Goal: Task Accomplishment & Management: Manage account settings

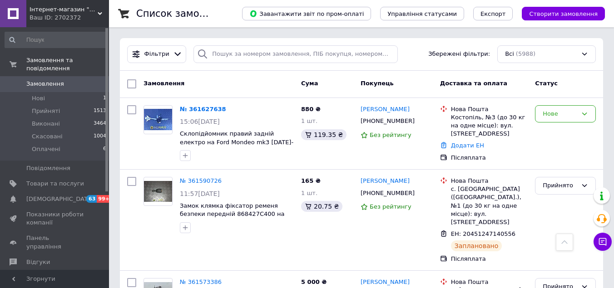
scroll to position [182, 0]
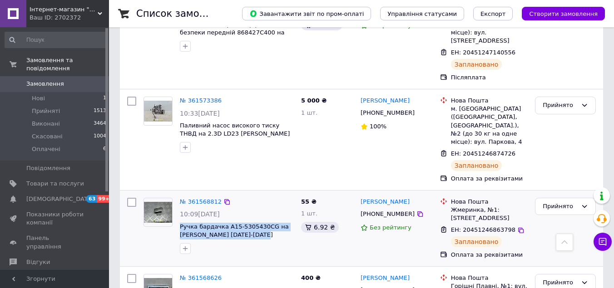
drag, startPoint x: 238, startPoint y: 219, endPoint x: 179, endPoint y: 207, distance: 59.3
click at [179, 207] on div "№ 361568812 10:09, 12.09.2025 Ручка бардачка A15-5305430CG на Chery Amulet 2003…" at bounding box center [236, 226] width 121 height 64
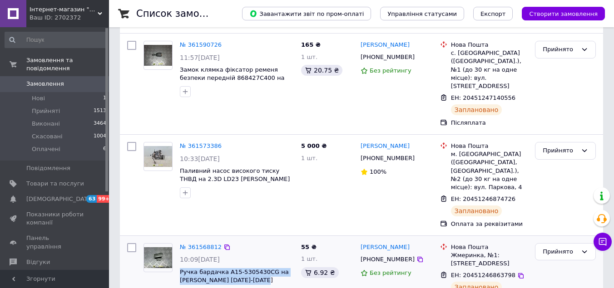
scroll to position [0, 0]
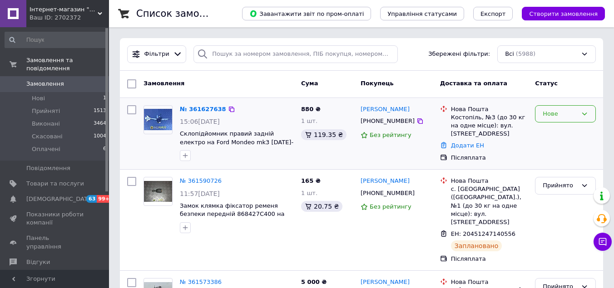
click at [554, 112] on div "Нове" at bounding box center [560, 114] width 35 height 10
click at [556, 134] on li "Прийнято" at bounding box center [566, 132] width 60 height 17
click at [206, 110] on link "№ 361627638" at bounding box center [201, 109] width 42 height 7
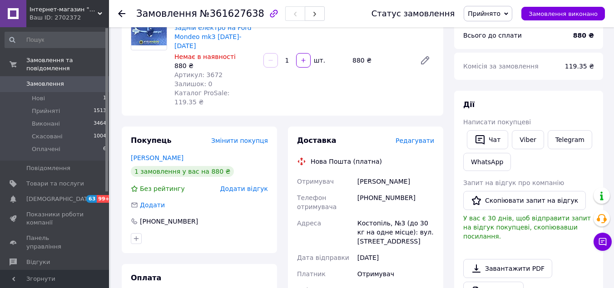
scroll to position [182, 0]
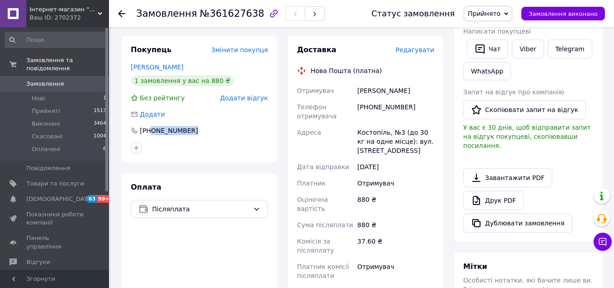
drag, startPoint x: 152, startPoint y: 112, endPoint x: 183, endPoint y: 122, distance: 32.5
click at [183, 122] on div "Покупець Змінити покупця Мосійчук Владислав 1 замовлення у вас на 880 ₴ Без рей…" at bounding box center [199, 99] width 155 height 127
copy div "0678691255"
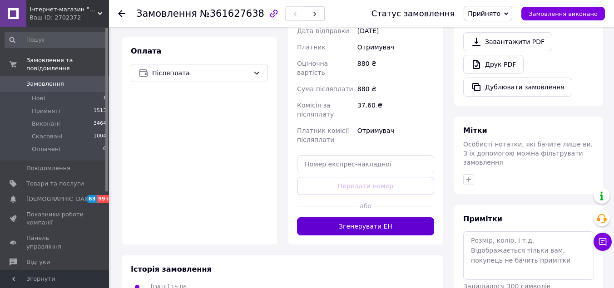
click at [398, 218] on button "Згенерувати ЕН" at bounding box center [365, 227] width 137 height 18
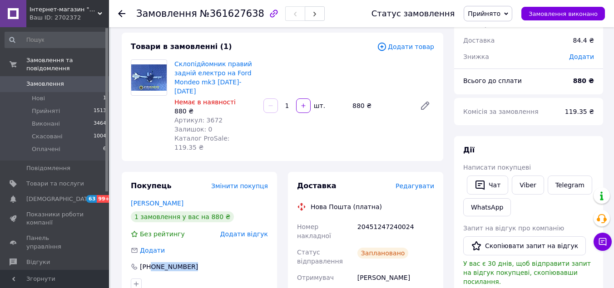
scroll to position [0, 0]
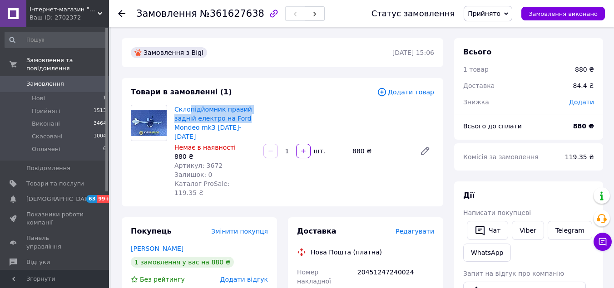
drag, startPoint x: 253, startPoint y: 123, endPoint x: 194, endPoint y: 100, distance: 63.3
click at [189, 98] on div "Товари в замовленні (1) Додати товар Склопідйомник правий задній електро на For…" at bounding box center [283, 142] width 322 height 129
drag, startPoint x: 251, startPoint y: 147, endPoint x: 249, endPoint y: 132, distance: 15.7
click at [250, 152] on div "880 ₴" at bounding box center [215, 156] width 82 height 9
drag, startPoint x: 249, startPoint y: 129, endPoint x: 174, endPoint y: 104, distance: 79.3
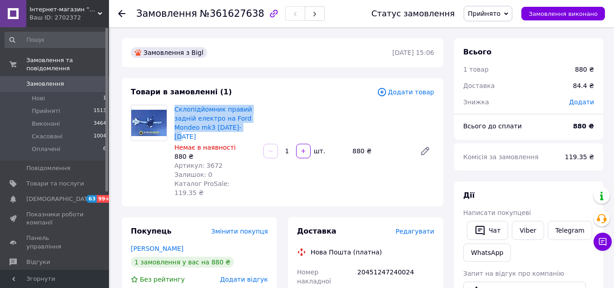
click at [174, 104] on div "Склопідйомник правий задній електро на Ford Mondeo mk3 2000-2007 Немає в наявно…" at bounding box center [215, 151] width 89 height 96
copy link "Склопідйомник правий задній електро на Ford Mondeo mk3 2000-2007"
click at [67, 76] on link "Замовлення 0" at bounding box center [56, 83] width 112 height 15
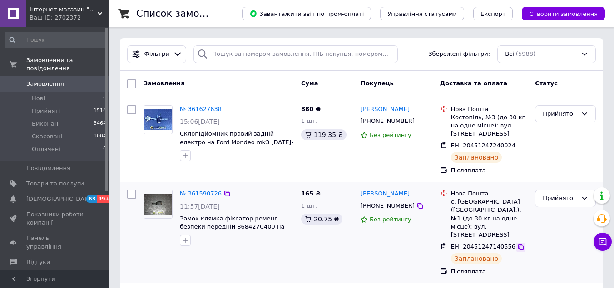
click at [518, 245] on icon at bounding box center [520, 247] width 5 height 5
click at [606, 238] on icon at bounding box center [602, 242] width 9 height 9
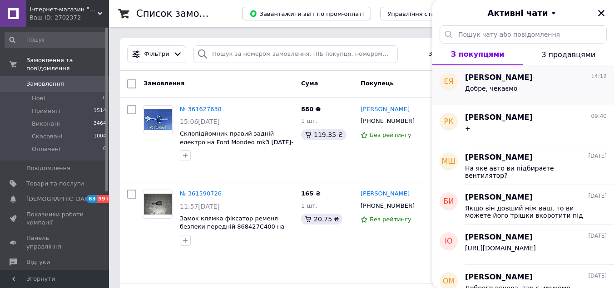
click at [506, 91] on span "Добре, чекаємо" at bounding box center [491, 88] width 52 height 7
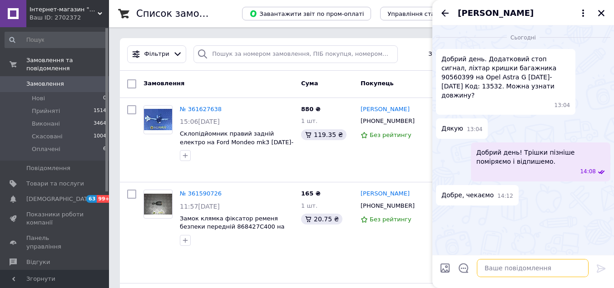
click at [495, 265] on textarea at bounding box center [533, 268] width 112 height 18
type textarea "Довжина - 27см"
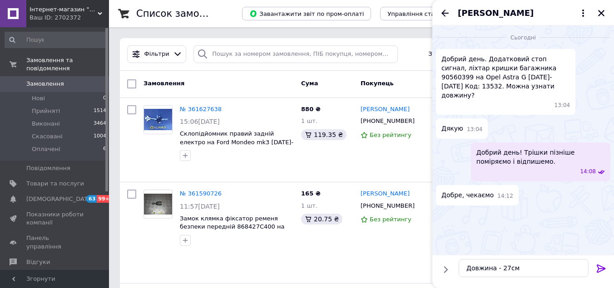
click at [598, 266] on icon at bounding box center [601, 269] width 9 height 8
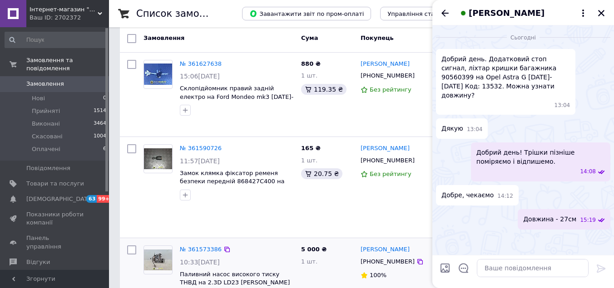
scroll to position [182, 0]
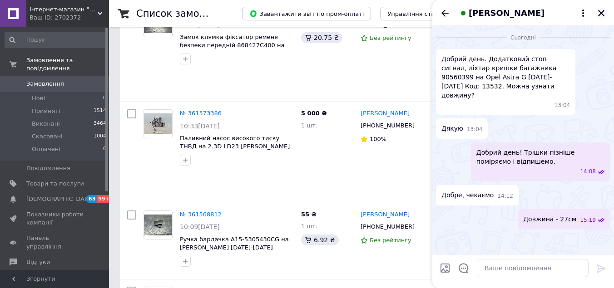
click at [597, 15] on icon "Закрити" at bounding box center [601, 13] width 8 height 8
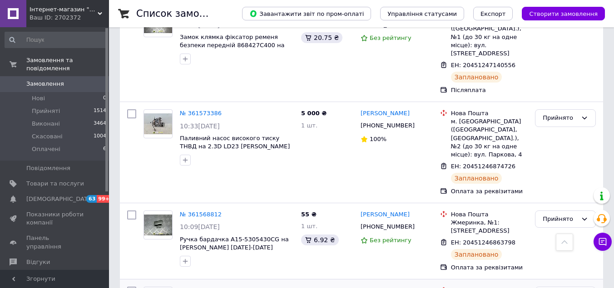
scroll to position [273, 0]
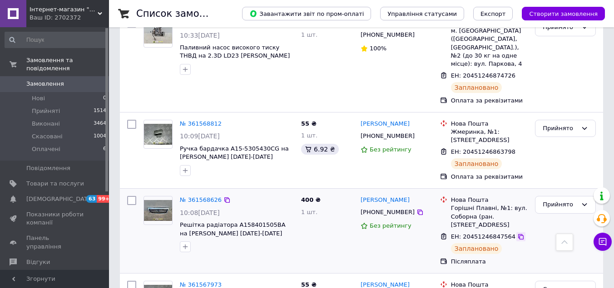
click at [518, 234] on icon at bounding box center [520, 236] width 5 height 5
click at [517, 149] on icon at bounding box center [520, 152] width 7 height 7
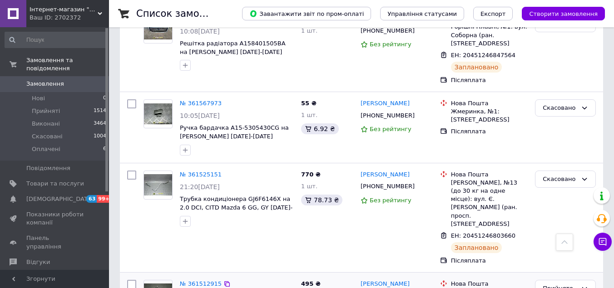
scroll to position [500, 0]
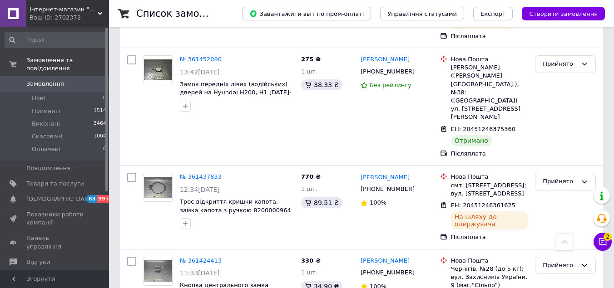
scroll to position [1227, 0]
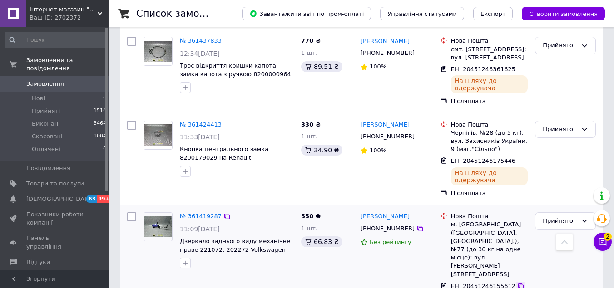
click at [517, 283] on icon at bounding box center [520, 286] width 7 height 7
click at [602, 243] on icon at bounding box center [602, 242] width 9 height 9
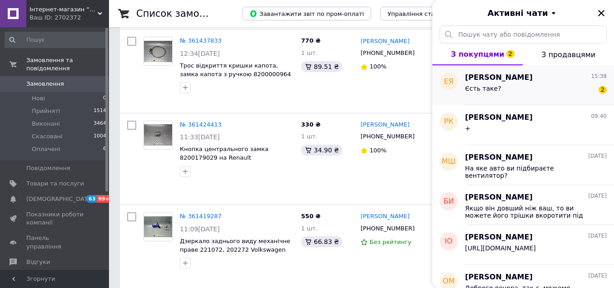
click at [519, 82] on div "Елена Ясак 15:38" at bounding box center [536, 78] width 142 height 10
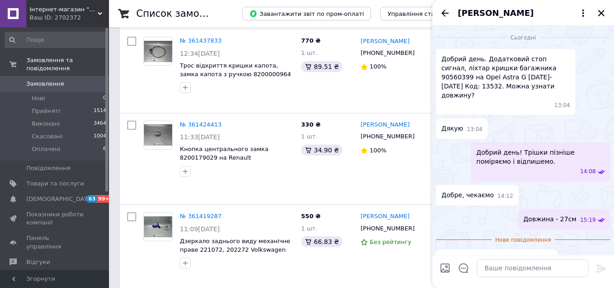
scroll to position [34, 0]
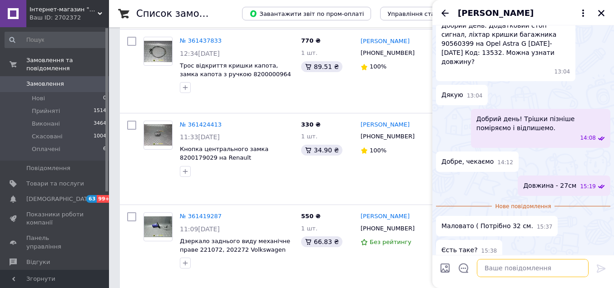
click at [504, 274] on textarea at bounding box center [533, 268] width 112 height 18
type textarea "Нажаль тільки один маємо"
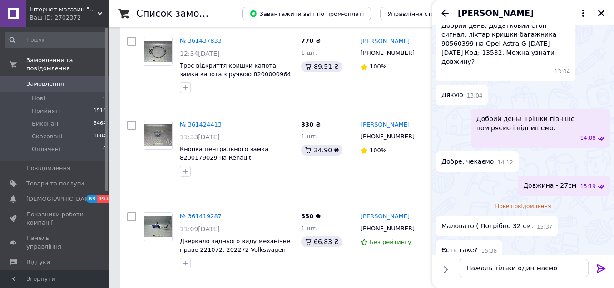
click at [601, 269] on icon at bounding box center [601, 269] width 11 height 11
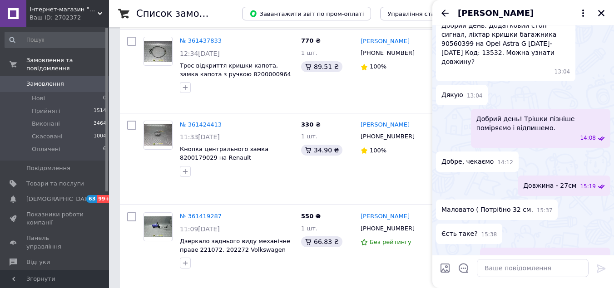
scroll to position [41, 0]
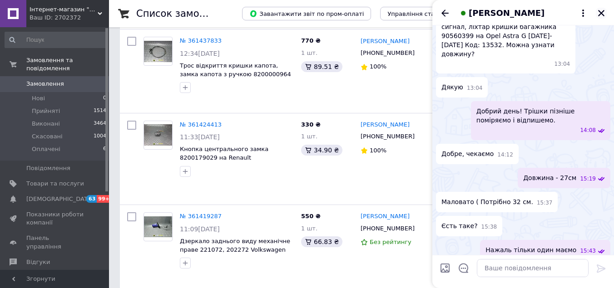
click at [600, 16] on icon "Закрити" at bounding box center [601, 13] width 8 height 8
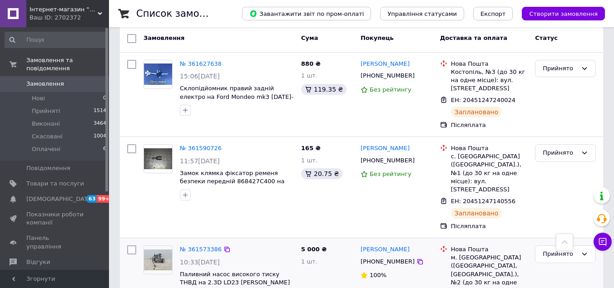
scroll to position [0, 0]
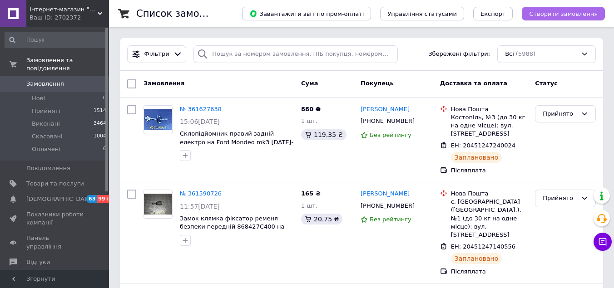
click at [548, 19] on button "Створити замовлення" at bounding box center [563, 14] width 83 height 14
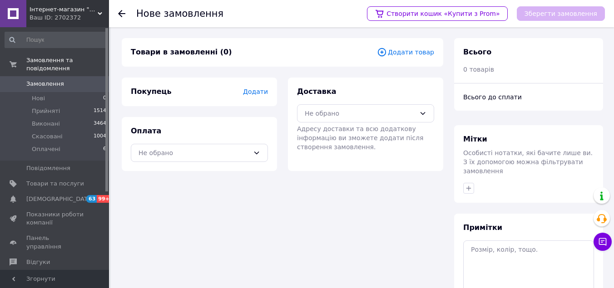
click at [402, 50] on span "Додати товар" at bounding box center [405, 52] width 57 height 10
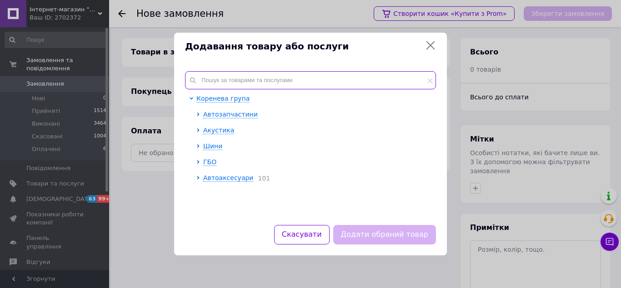
click at [323, 84] on input "text" at bounding box center [310, 80] width 251 height 18
paste input "Замок электро в сборе передней левой двери 6932052180 на Toyota Yaris Verso 199…"
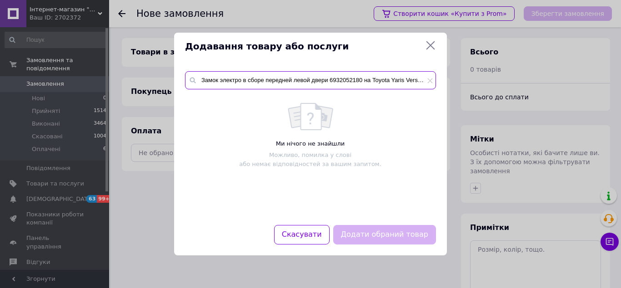
scroll to position [0, 37]
type input "Замок электро в сборе передней левой двери 6932052180 на Toyota Yaris Verso 199…"
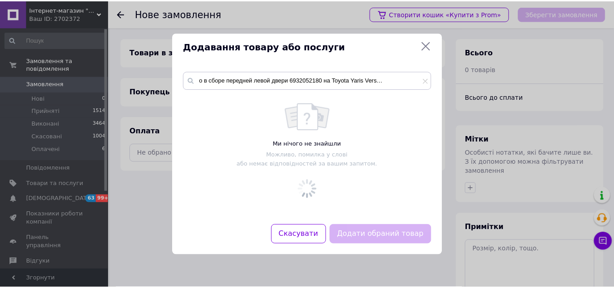
scroll to position [0, 0]
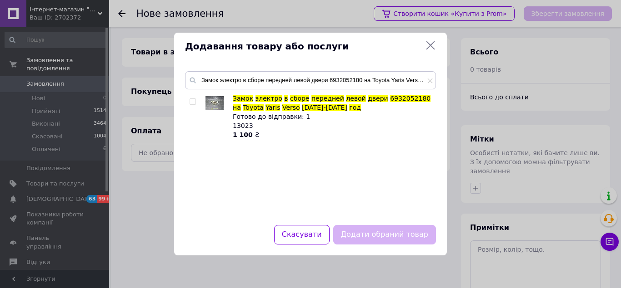
click at [191, 104] on input "checkbox" at bounding box center [192, 102] width 6 height 6
checkbox input "true"
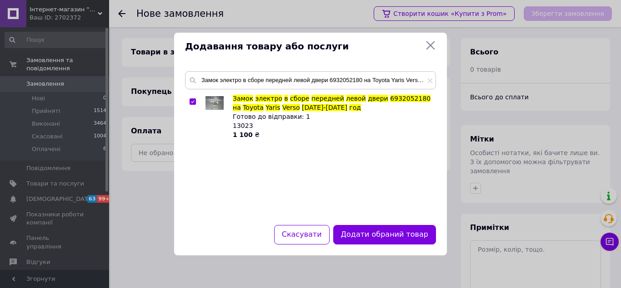
click at [357, 231] on button "Додати обраний товар" at bounding box center [384, 235] width 103 height 20
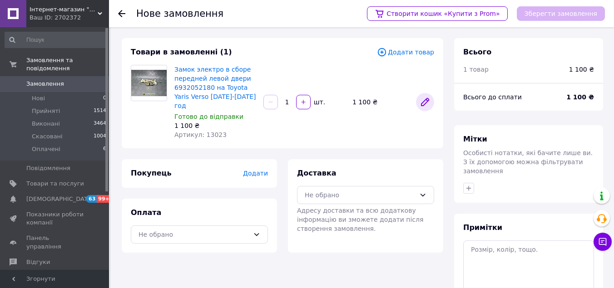
click at [426, 100] on icon at bounding box center [425, 102] width 11 height 11
click at [258, 170] on span "Додати" at bounding box center [255, 173] width 25 height 7
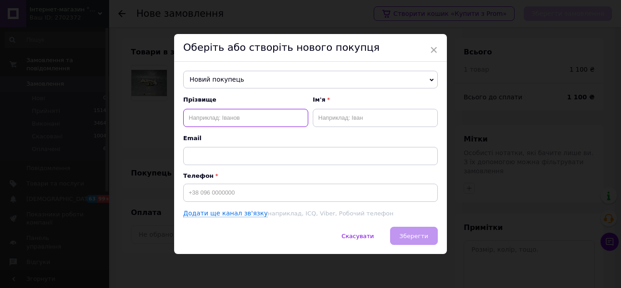
click at [232, 122] on input "text" at bounding box center [245, 118] width 125 height 18
paste input "Рытиков Максим"
drag, startPoint x: 238, startPoint y: 116, endPoint x: 214, endPoint y: 114, distance: 24.2
click at [214, 114] on input "Рытиков Максим" at bounding box center [245, 118] width 125 height 18
type input "Рытиков"
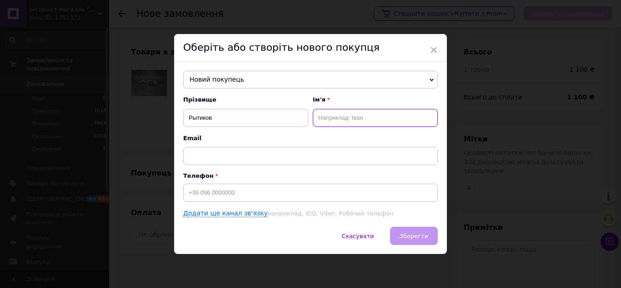
click at [356, 116] on input "text" at bounding box center [375, 118] width 125 height 18
paste input "Максим"
type input "Максим"
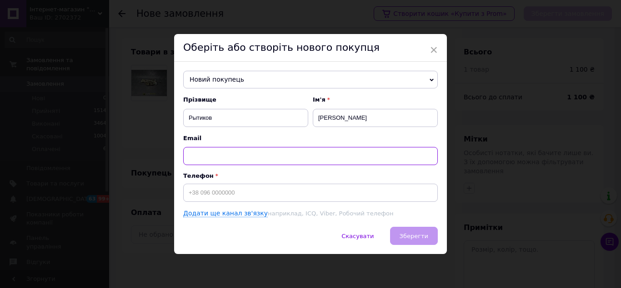
click at [223, 156] on input "text" at bounding box center [310, 156] width 254 height 18
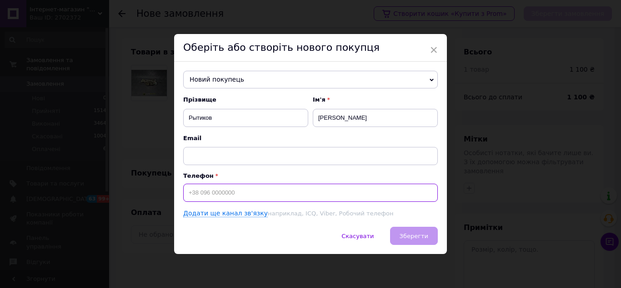
click at [215, 198] on input at bounding box center [310, 193] width 254 height 18
paste input "[PHONE_NUMBER]"
type input "[PHONE_NUMBER]"
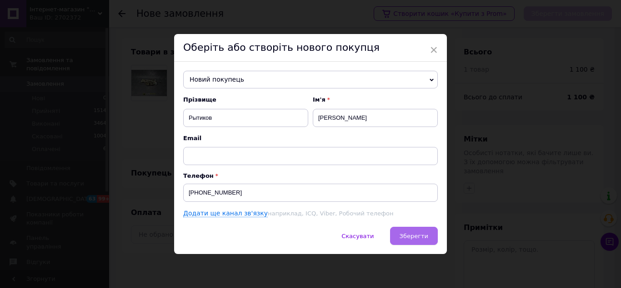
click at [418, 235] on span "Зберегти" at bounding box center [413, 236] width 29 height 7
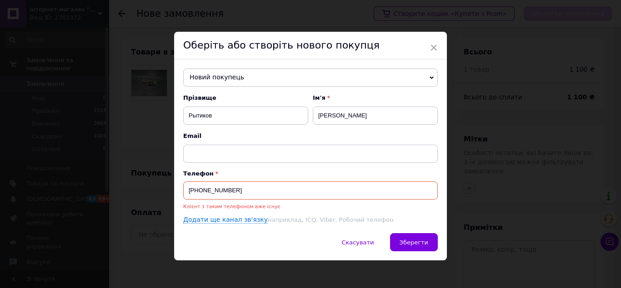
click at [231, 78] on span "Новий покупець" at bounding box center [310, 78] width 254 height 18
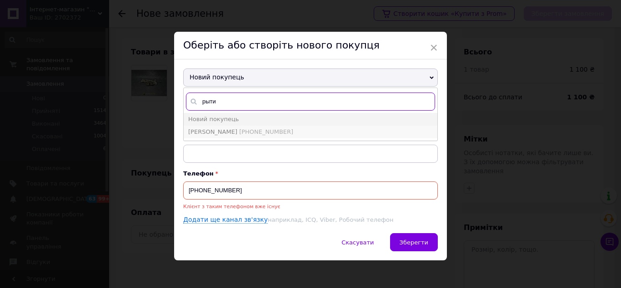
type input "рыти"
click at [274, 134] on span "[PHONE_NUMBER]" at bounding box center [266, 132] width 54 height 7
type input "Рытиков Максим"
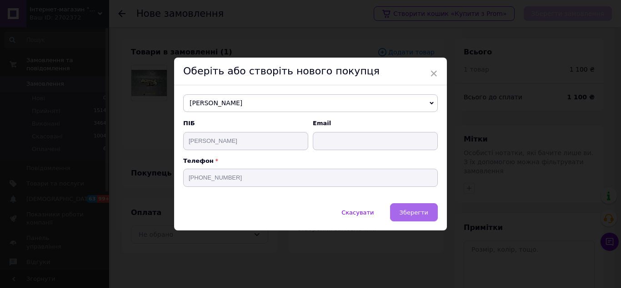
click at [417, 211] on span "Зберегти" at bounding box center [413, 212] width 29 height 7
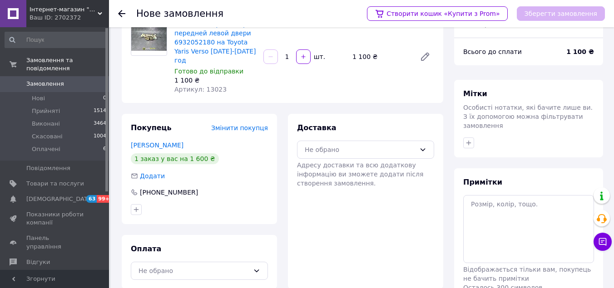
scroll to position [86, 0]
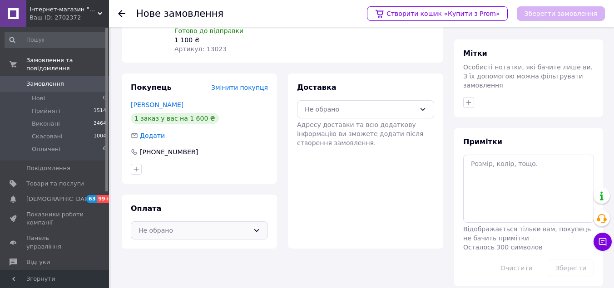
click at [220, 226] on div "Не обрано" at bounding box center [194, 231] width 111 height 10
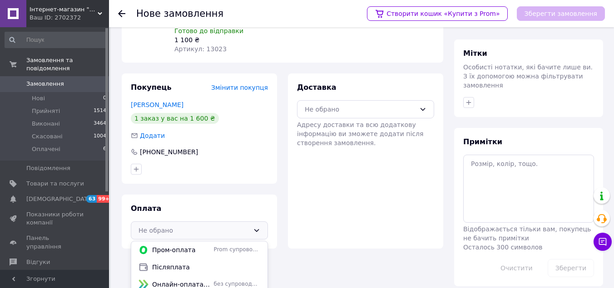
scroll to position [109, 0]
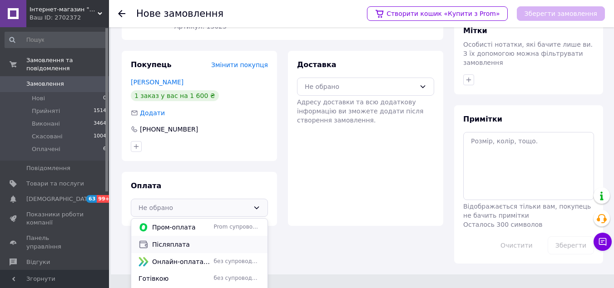
click at [179, 240] on span "Післяплата" at bounding box center [206, 244] width 108 height 9
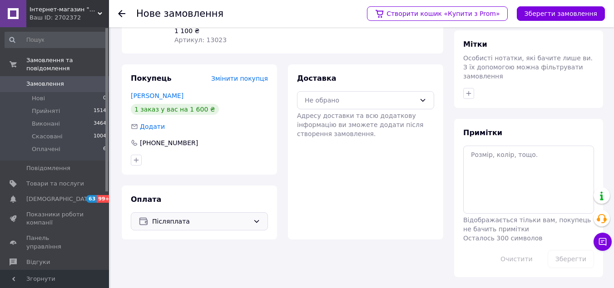
scroll to position [86, 0]
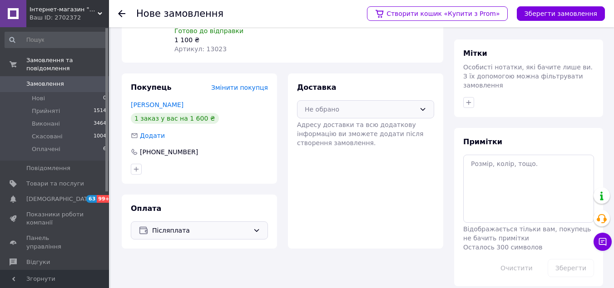
click at [335, 104] on div "Не обрано" at bounding box center [360, 109] width 111 height 10
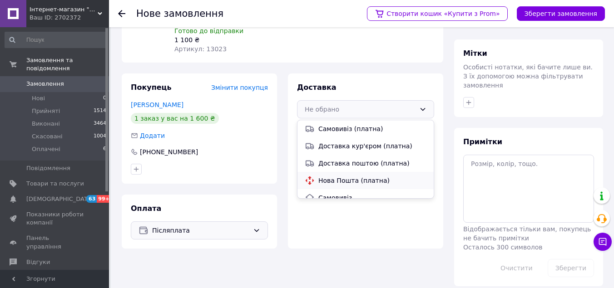
click at [333, 176] on span "Нова Пошта (платна)" at bounding box center [372, 180] width 108 height 9
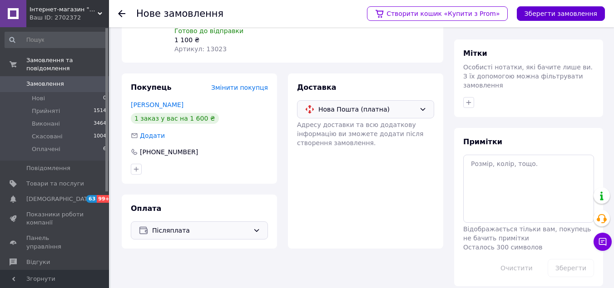
click at [542, 10] on button "Зберегти замовлення" at bounding box center [561, 13] width 88 height 15
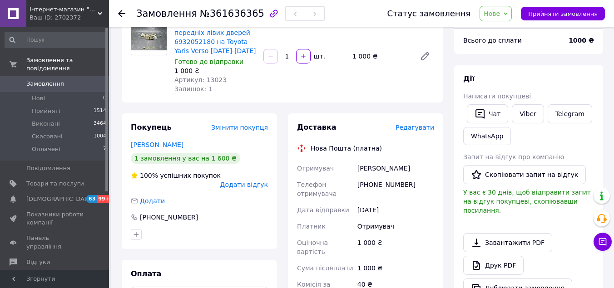
click at [500, 15] on span "Нове" at bounding box center [492, 13] width 16 height 7
click at [494, 32] on li "Прийнято" at bounding box center [501, 32] width 42 height 14
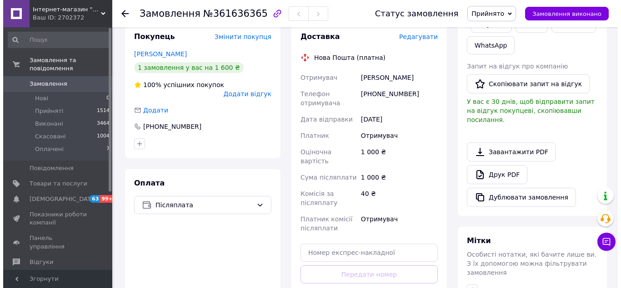
scroll to position [86, 0]
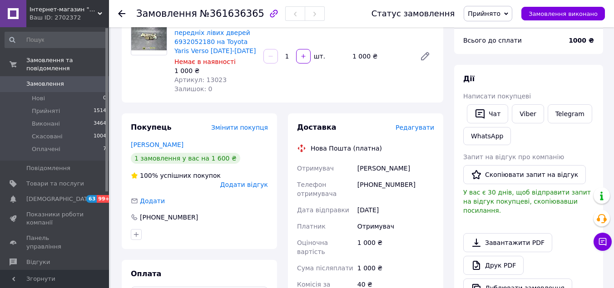
click at [409, 128] on span "Редагувати" at bounding box center [415, 127] width 39 height 7
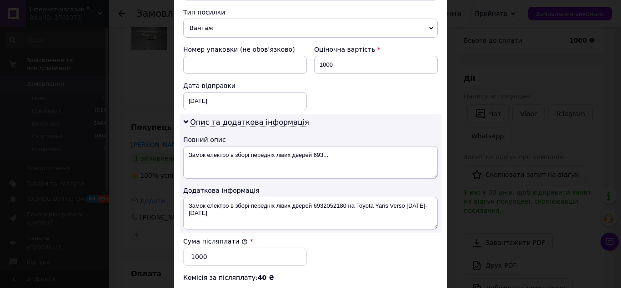
scroll to position [182, 0]
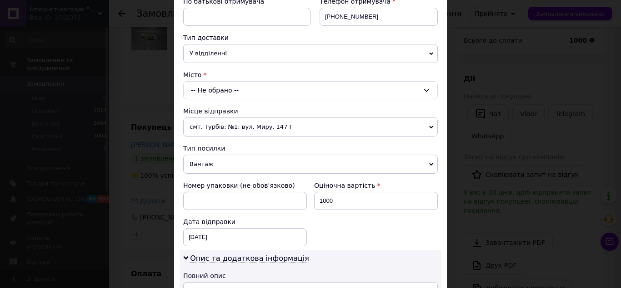
click at [207, 85] on div "-- Не обрано --" at bounding box center [310, 90] width 254 height 18
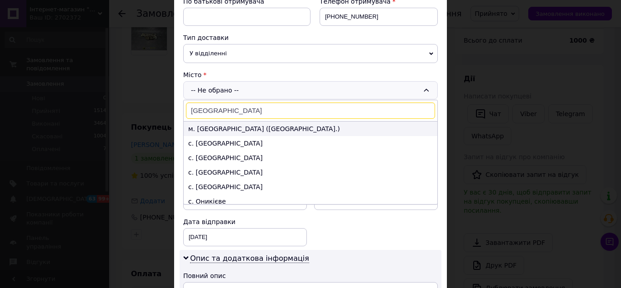
type input "Киев"
click at [222, 127] on li "м. Київ (Київська обл.)" at bounding box center [311, 129] width 254 height 15
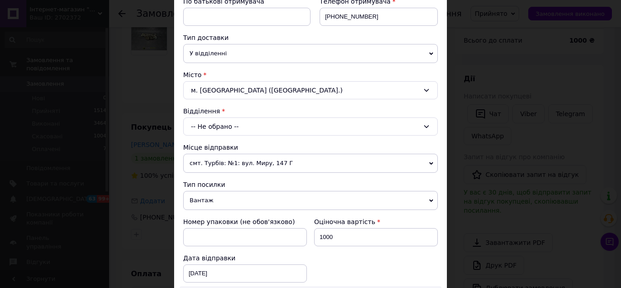
click at [228, 119] on div "-- Не обрано --" at bounding box center [310, 127] width 254 height 18
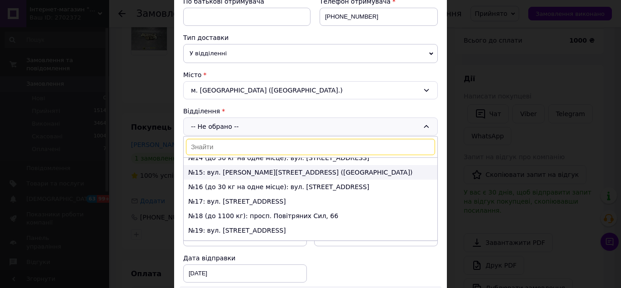
click at [243, 172] on li "№15: вул. Берковецька, 6 (АШАН)" at bounding box center [311, 172] width 254 height 15
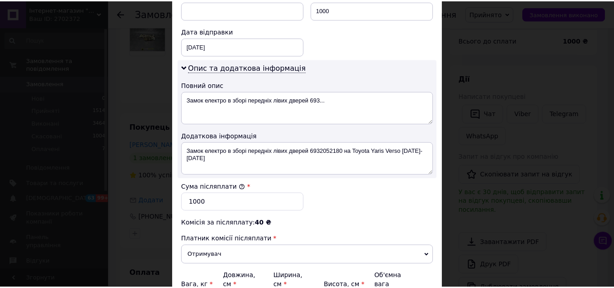
scroll to position [507, 0]
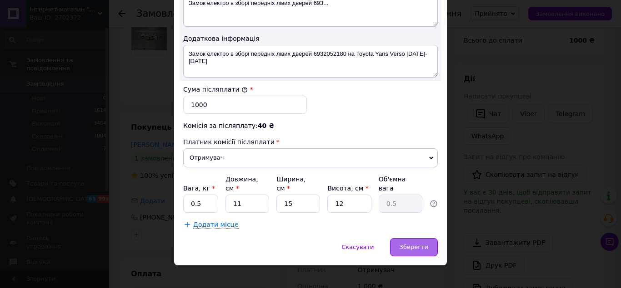
click at [403, 243] on div "Зберегти" at bounding box center [414, 248] width 48 height 18
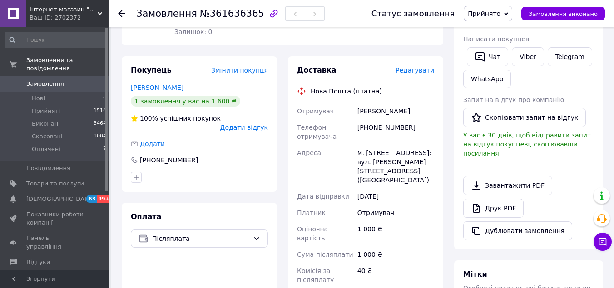
scroll to position [325, 0]
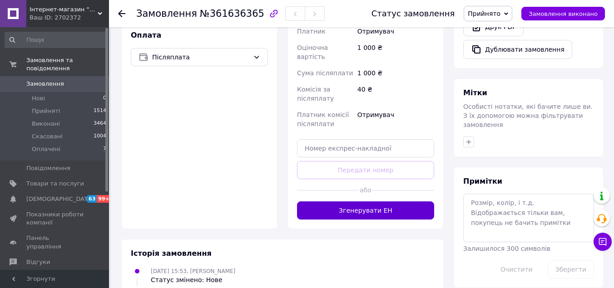
click at [368, 202] on button "Згенерувати ЕН" at bounding box center [365, 211] width 137 height 18
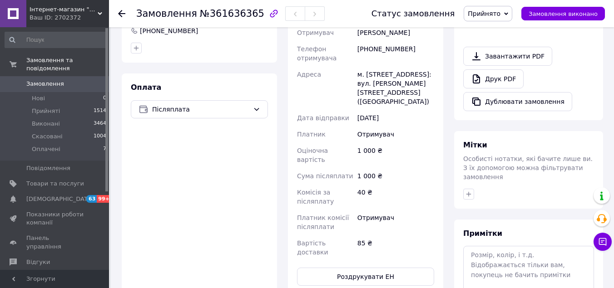
scroll to position [45, 0]
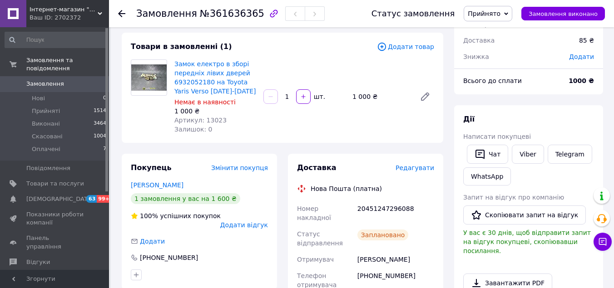
click at [62, 80] on span "Замовлення" at bounding box center [55, 84] width 58 height 8
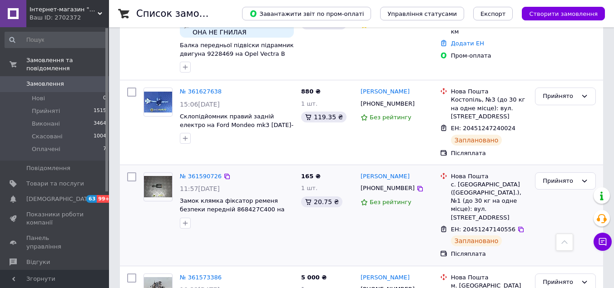
scroll to position [318, 0]
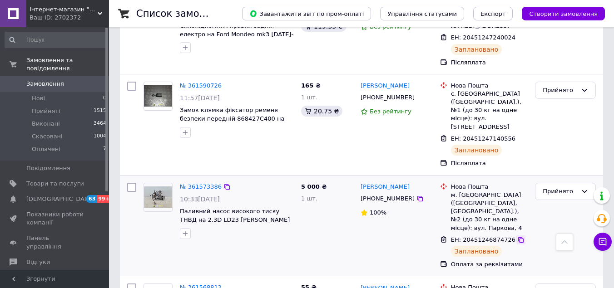
click at [518, 238] on icon at bounding box center [520, 240] width 5 height 5
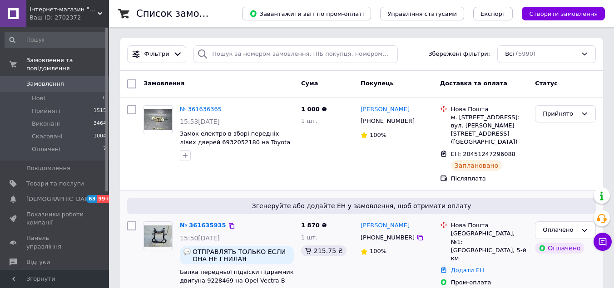
scroll to position [91, 0]
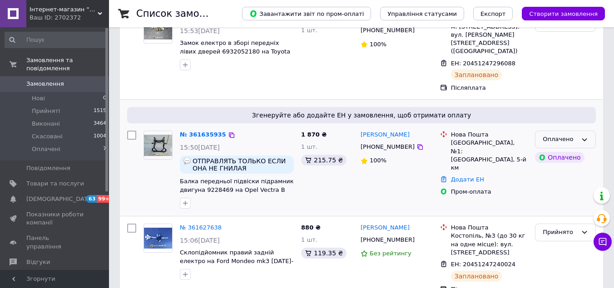
click at [584, 136] on icon at bounding box center [584, 139] width 7 height 7
click at [562, 150] on li "Прийнято" at bounding box center [566, 158] width 60 height 17
click at [201, 131] on link "№ 361635935" at bounding box center [201, 134] width 42 height 7
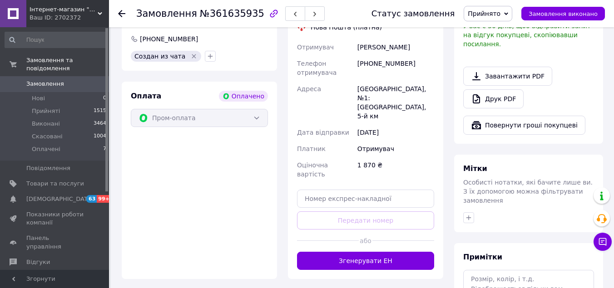
scroll to position [91, 0]
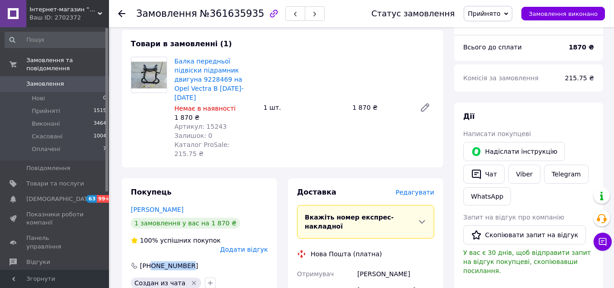
drag, startPoint x: 152, startPoint y: 238, endPoint x: 190, endPoint y: 240, distance: 37.8
click at [190, 262] on div "+380957069760" at bounding box center [199, 266] width 139 height 9
copy div "0957069760"
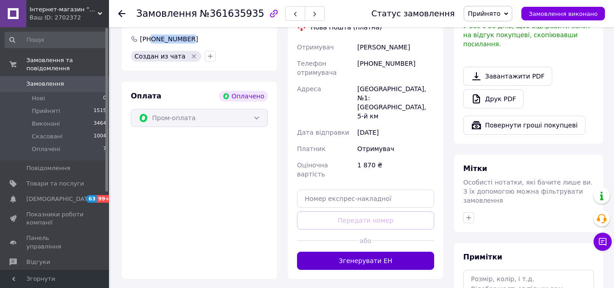
click at [334, 252] on button "Згенерувати ЕН" at bounding box center [365, 261] width 137 height 18
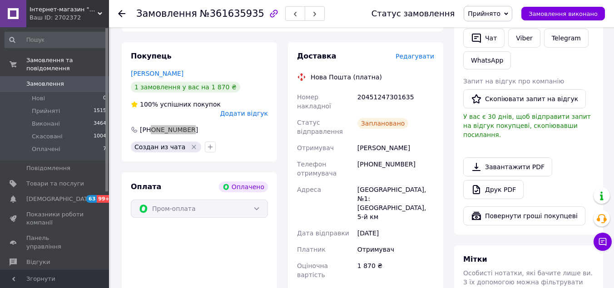
scroll to position [91, 0]
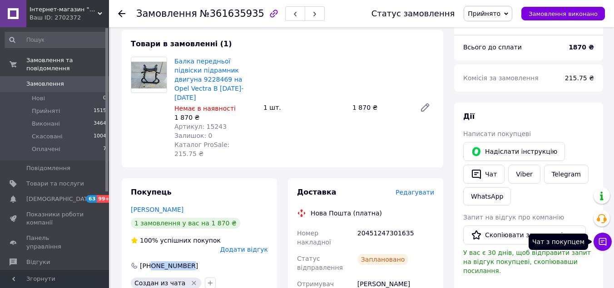
click at [602, 240] on icon at bounding box center [602, 242] width 9 height 9
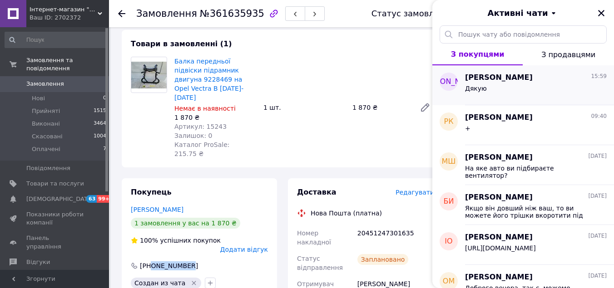
click at [510, 84] on div "Дякую" at bounding box center [536, 90] width 142 height 15
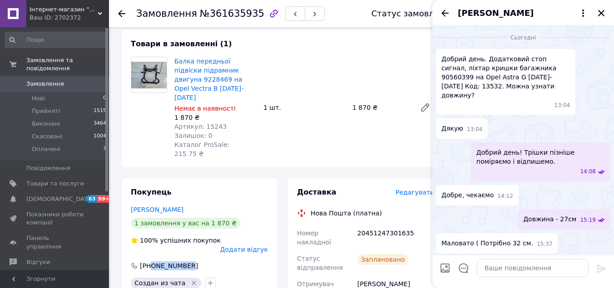
scroll to position [65, 0]
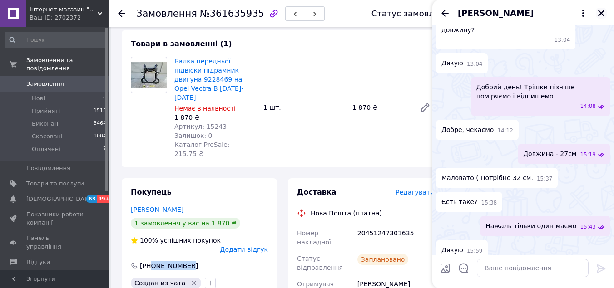
click at [596, 14] on button "Закрити" at bounding box center [601, 13] width 11 height 11
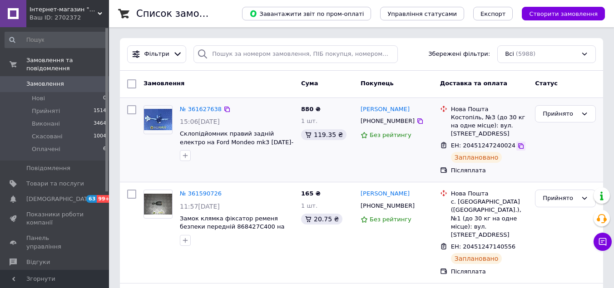
click at [518, 147] on icon at bounding box center [520, 146] width 5 height 5
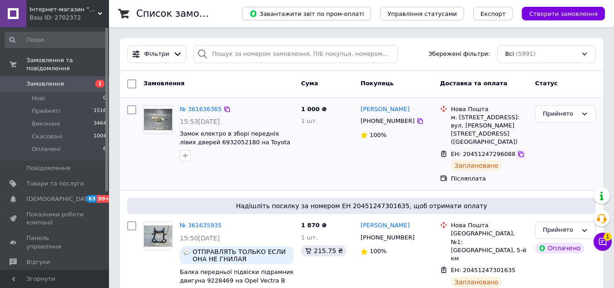
click at [518, 152] on icon at bounding box center [520, 154] width 5 height 5
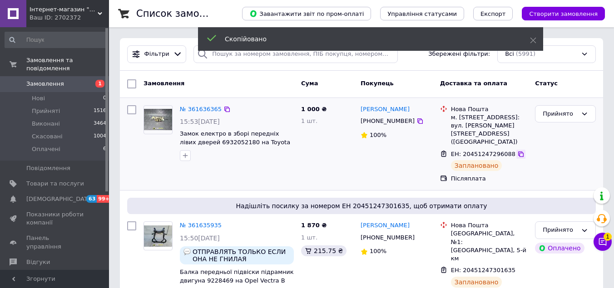
click at [518, 152] on icon at bounding box center [520, 154] width 5 height 5
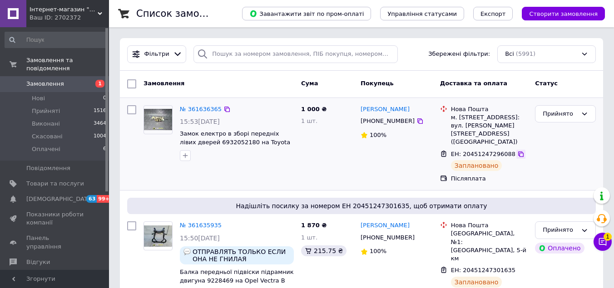
click at [517, 151] on icon at bounding box center [520, 154] width 7 height 7
click at [602, 240] on icon at bounding box center [602, 242] width 9 height 9
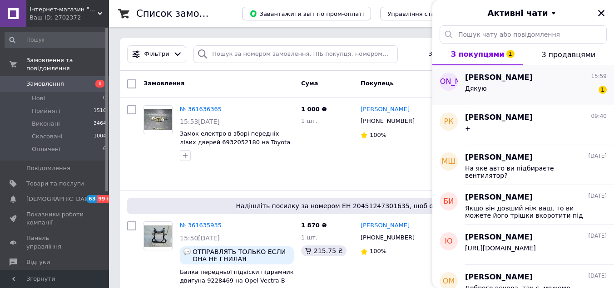
click at [527, 85] on div "Дякую 1" at bounding box center [536, 90] width 142 height 15
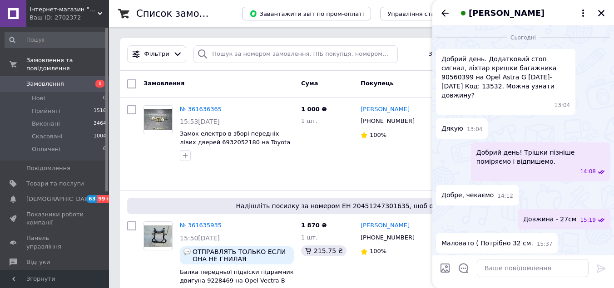
scroll to position [82, 0]
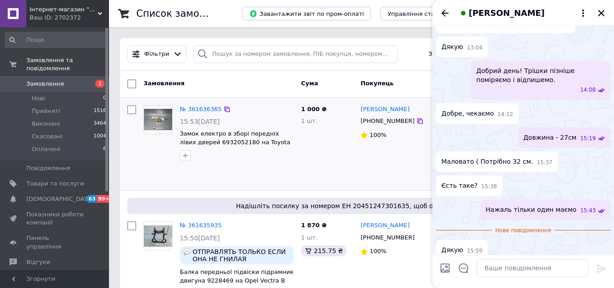
click at [597, 14] on button "Закрити" at bounding box center [601, 13] width 11 height 11
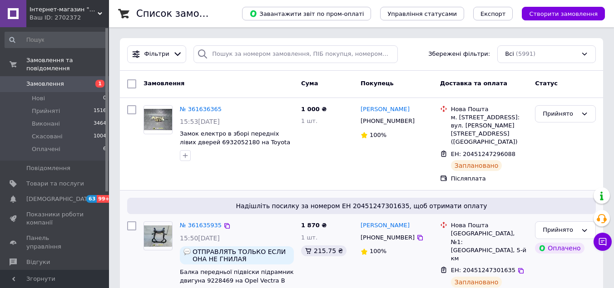
scroll to position [91, 0]
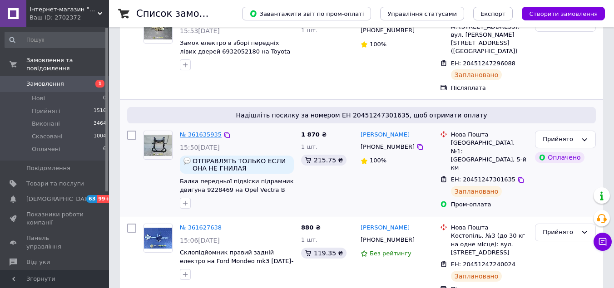
click at [199, 131] on link "№ 361635935" at bounding box center [201, 134] width 42 height 7
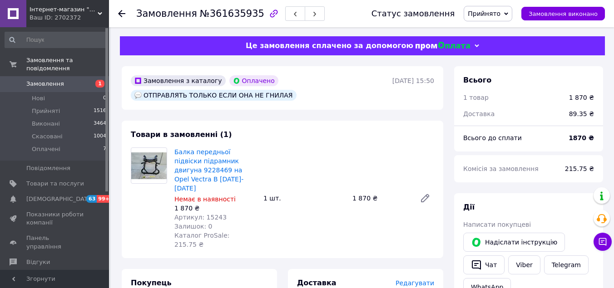
scroll to position [91, 0]
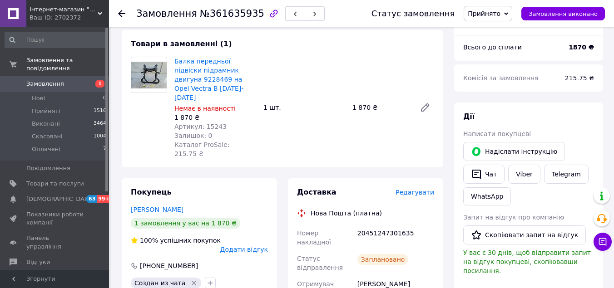
click at [390, 225] on div "20451247301635" at bounding box center [396, 237] width 80 height 25
copy div "20451247301635"
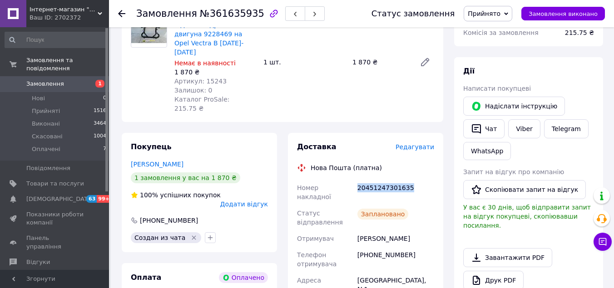
scroll to position [0, 0]
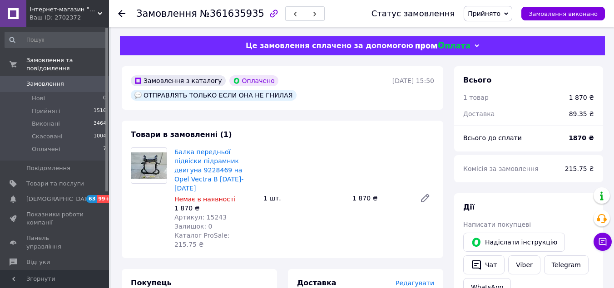
click at [69, 80] on span "Замовлення" at bounding box center [55, 84] width 58 height 8
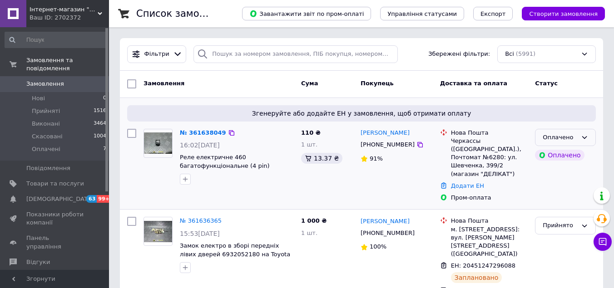
click at [557, 136] on div "Оплачено" at bounding box center [560, 138] width 35 height 10
click at [560, 155] on li "Прийнято" at bounding box center [566, 156] width 60 height 17
click at [215, 133] on link "№ 361638049" at bounding box center [201, 132] width 42 height 7
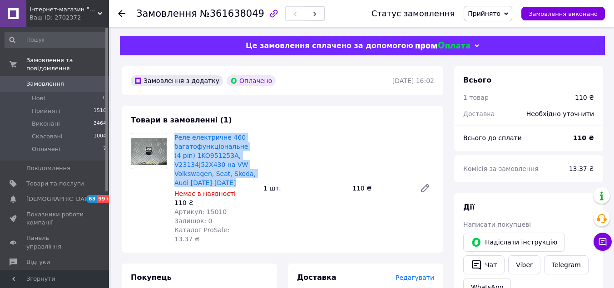
drag, startPoint x: 225, startPoint y: 181, endPoint x: 173, endPoint y: 129, distance: 74.2
click at [173, 129] on div "Товари в замовленні (1) Реле електричне 460 багатофункціональне (4 pin) 1KO9512…" at bounding box center [283, 179] width 322 height 147
copy link "Реле електричне 460 багатофункціональне (4 pin) 1KO951253A, V23134J52X430 на VW…"
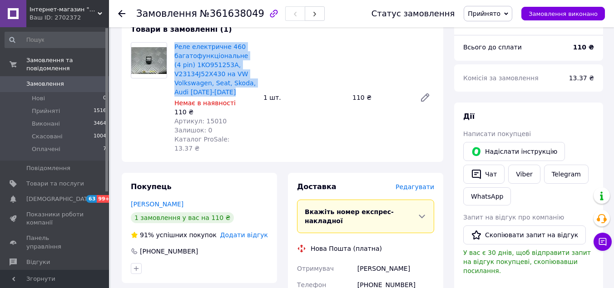
scroll to position [182, 0]
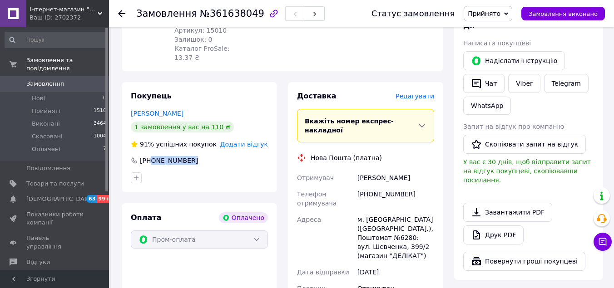
drag, startPoint x: 152, startPoint y: 153, endPoint x: 199, endPoint y: 159, distance: 47.6
click at [199, 159] on div "Покупець [PERSON_NAME] 1 замовлення у вас на 110 ₴ 91% успішних покупок Додати …" at bounding box center [199, 137] width 155 height 110
copy div "0677503250"
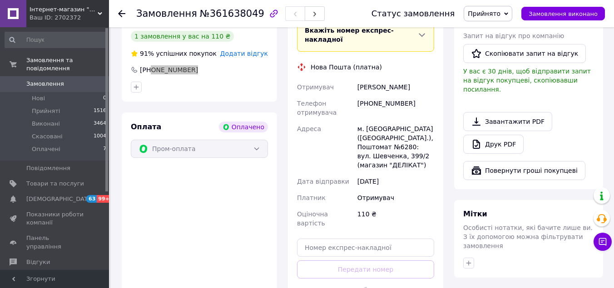
scroll to position [409, 0]
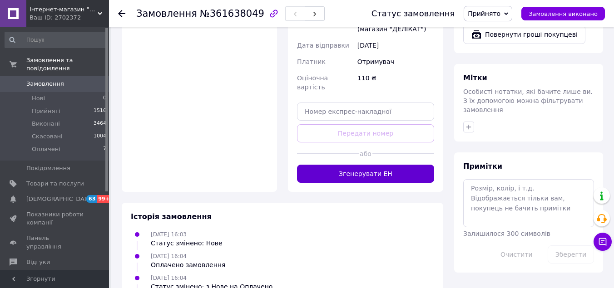
drag, startPoint x: 380, startPoint y: 149, endPoint x: 383, endPoint y: 143, distance: 6.1
click at [380, 149] on div "Доставка [PERSON_NAME] Вкажіть номер експрес-накладної Обов'язково введіть номе…" at bounding box center [365, 23] width 155 height 337
click at [384, 165] on button "Згенерувати ЕН" at bounding box center [365, 174] width 137 height 18
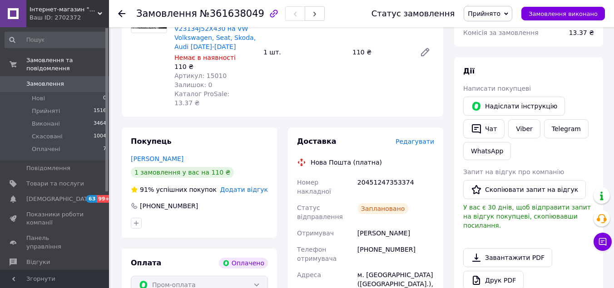
scroll to position [0, 0]
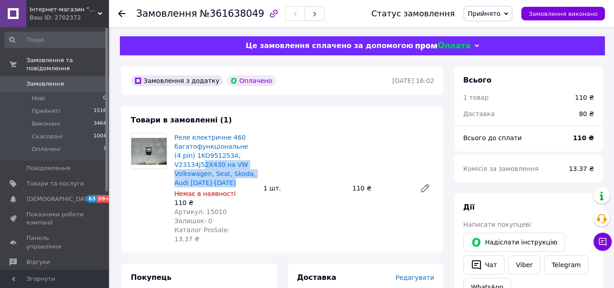
drag, startPoint x: 236, startPoint y: 182, endPoint x: 172, endPoint y: 134, distance: 80.4
click at [194, 162] on span "Реле електричне 460 багатофункціональне (4 pin) 1KO951253A, V23134J52X430 на VW…" at bounding box center [215, 160] width 82 height 55
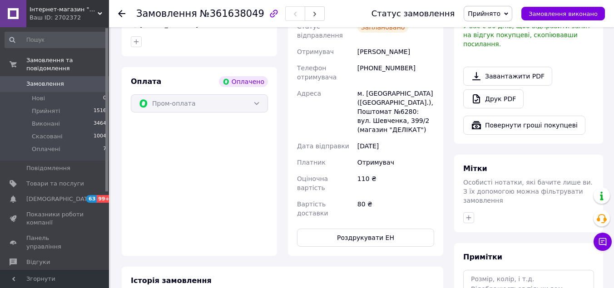
scroll to position [91, 0]
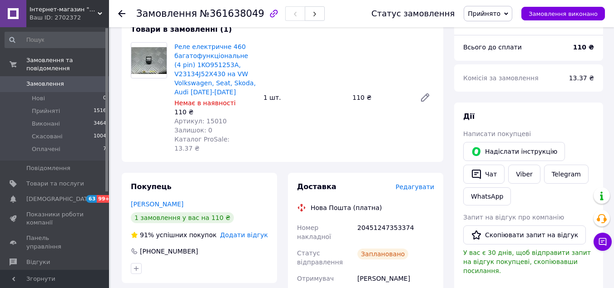
click at [389, 220] on div "20451247353374" at bounding box center [396, 232] width 80 height 25
copy div "20451247353374"
click at [60, 80] on span "Замовлення" at bounding box center [55, 84] width 58 height 8
